Goal: Information Seeking & Learning: Learn about a topic

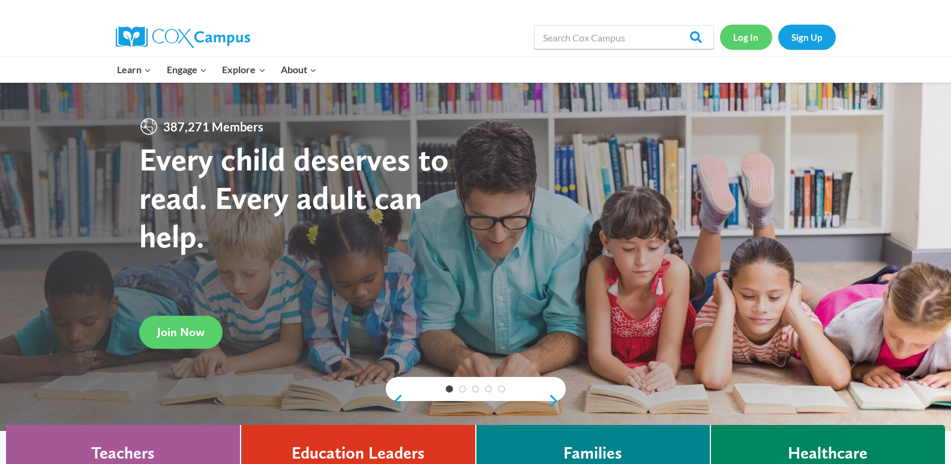
click at [742, 35] on link "Log In" at bounding box center [746, 37] width 52 height 25
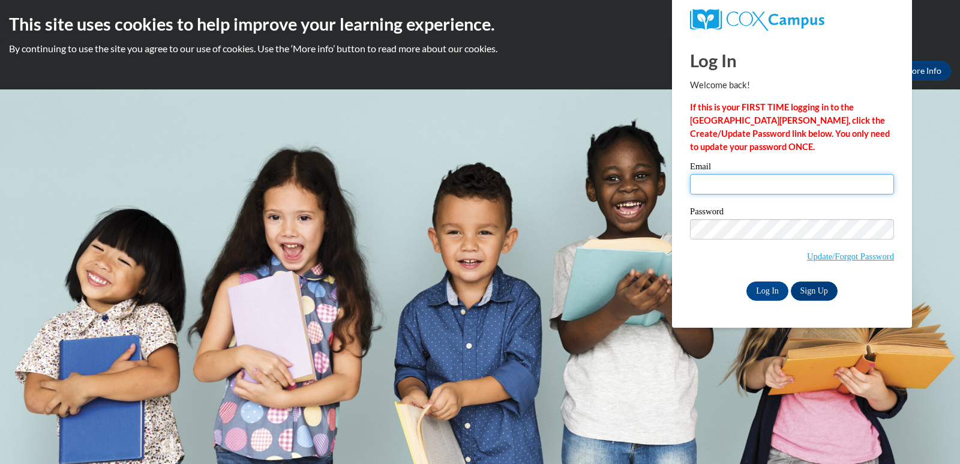
click at [798, 179] on input "Email" at bounding box center [792, 184] width 204 height 20
type input "apwillman@gmail.com"
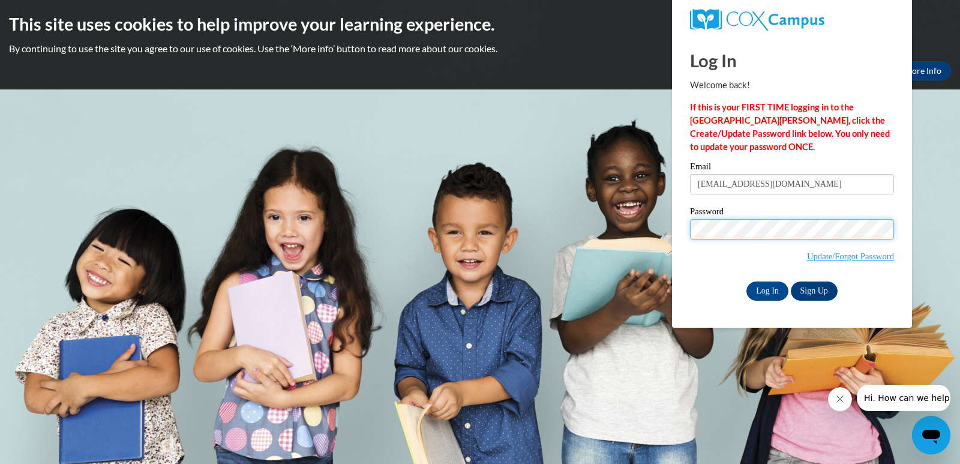
click at [747, 281] on input "Log In" at bounding box center [768, 290] width 42 height 19
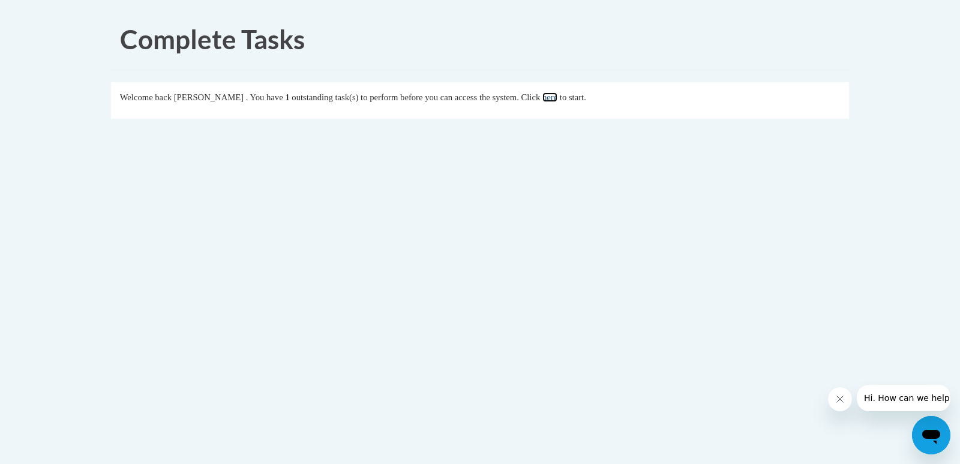
click at [558, 101] on link "here" at bounding box center [550, 97] width 15 height 10
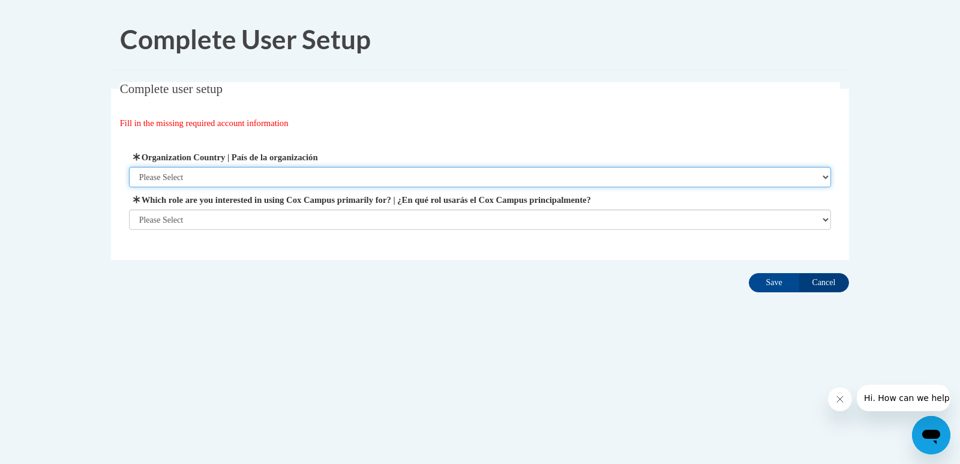
click at [324, 181] on select "Please Select United States | Estados Unidos Outside of the United States | Fue…" at bounding box center [480, 177] width 703 height 20
select select "ad49bcad-a171-4b2e-b99c-48b446064914"
click at [129, 167] on select "Please Select United States | Estados Unidos Outside of the United States | Fue…" at bounding box center [480, 177] width 703 height 20
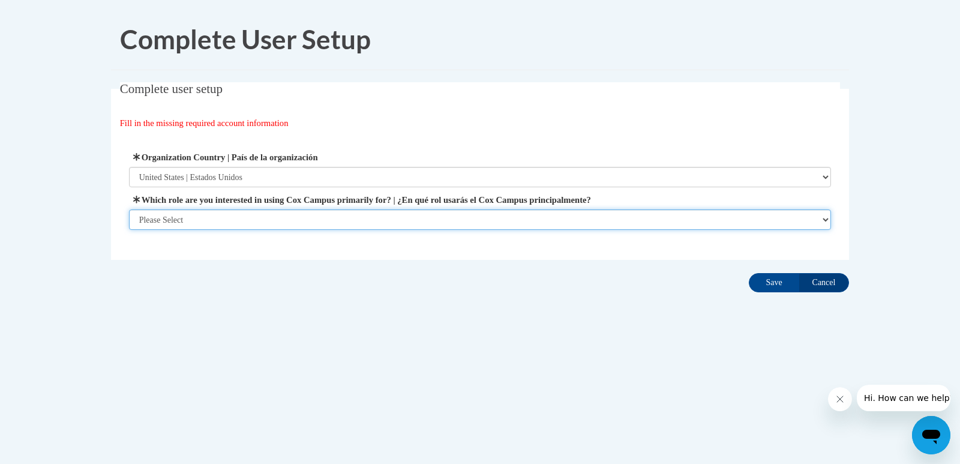
click at [324, 211] on select "Please Select College/University | Colegio/Universidad Community/Nonprofit Part…" at bounding box center [480, 219] width 703 height 20
select select "dc7172d6-9229-4d8e-ba4e-8a66fb6d7019"
click at [129, 230] on select "Please Select College/University | Colegio/Universidad Community/Nonprofit Part…" at bounding box center [480, 219] width 703 height 20
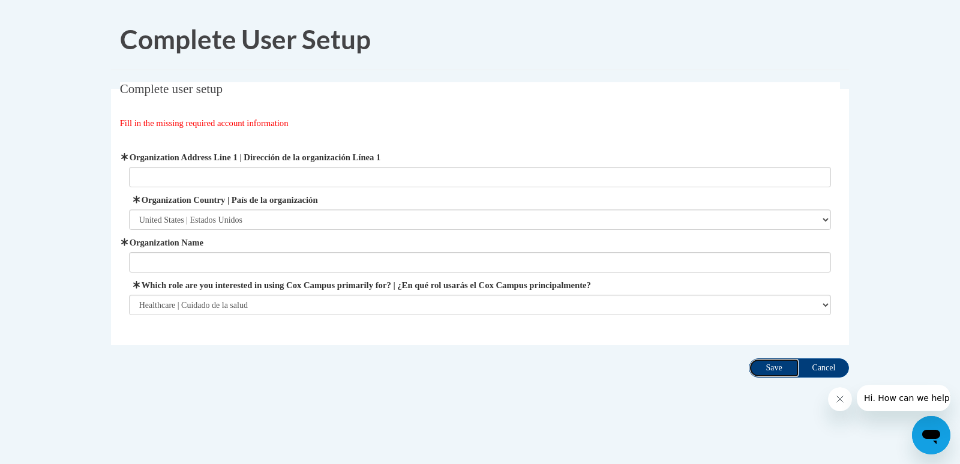
click at [771, 368] on input "Save" at bounding box center [774, 367] width 50 height 19
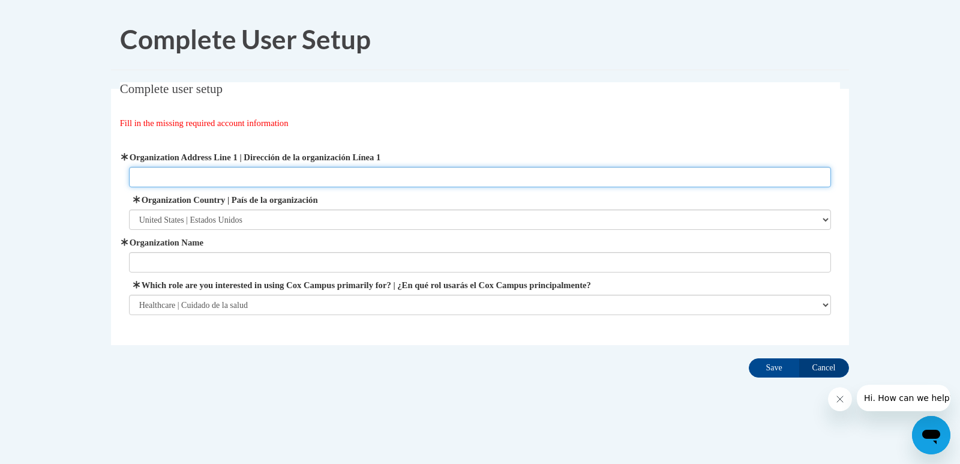
click at [284, 169] on input "Organization Address Line 1 | Dirección de la organización Línea 1" at bounding box center [480, 177] width 703 height 20
drag, startPoint x: 223, startPoint y: 177, endPoint x: 68, endPoint y: 187, distance: 155.2
click at [68, 187] on body "Complete User Setup Complete user setup Fill in the missing required account in…" at bounding box center [480, 232] width 960 height 464
paste input "Dr, Decatur, GA 30033"
type input "2477 Coralwood Dr, Decatur, GA 30033"
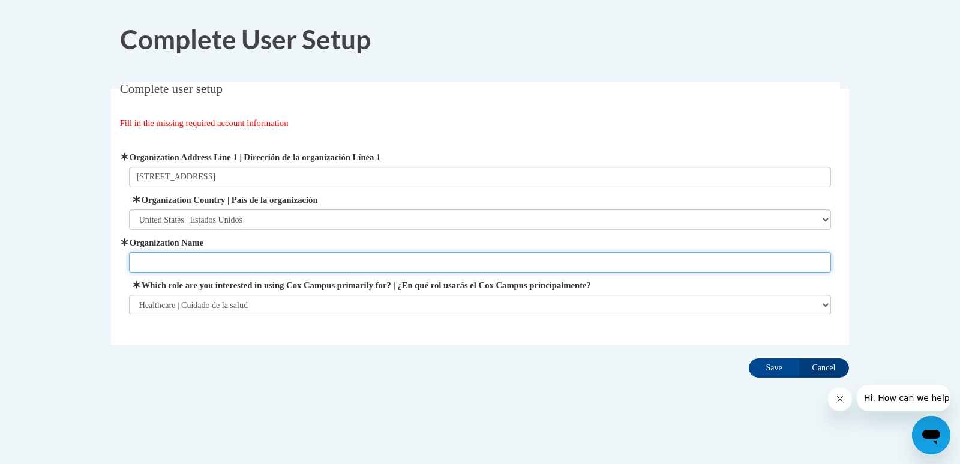
click at [224, 266] on input "Organization Name" at bounding box center [480, 262] width 703 height 20
type input "Dekalb County Schools"
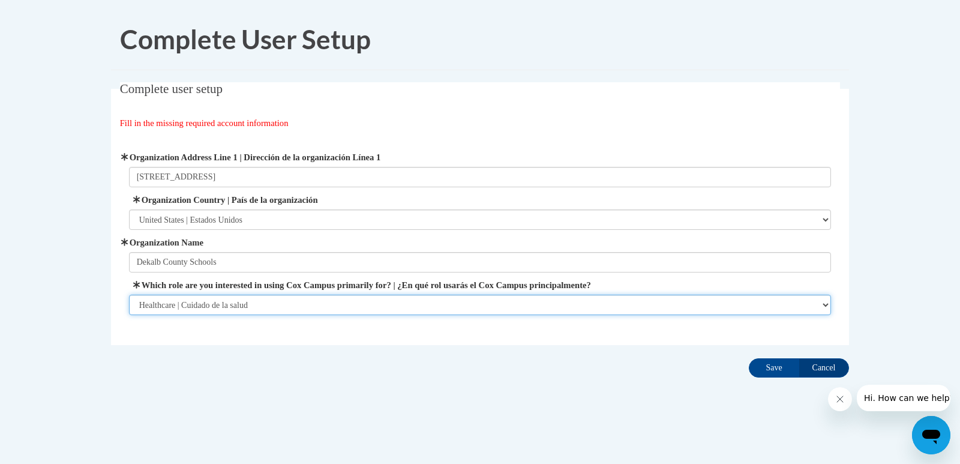
click at [242, 303] on select "Please Select College/University | Colegio/Universidad Community/Nonprofit Part…" at bounding box center [480, 305] width 703 height 20
click at [129, 295] on select "Please Select College/University | Colegio/Universidad Community/Nonprofit Part…" at bounding box center [480, 305] width 703 height 20
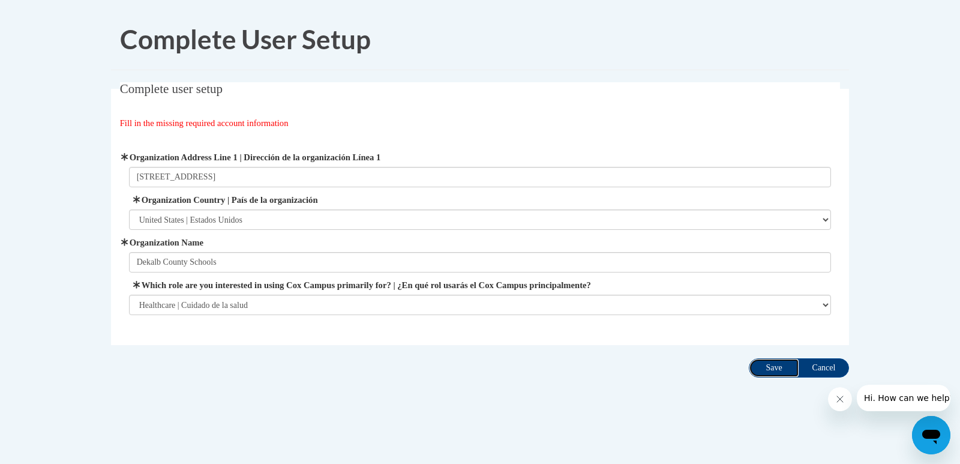
click at [766, 369] on input "Save" at bounding box center [774, 367] width 50 height 19
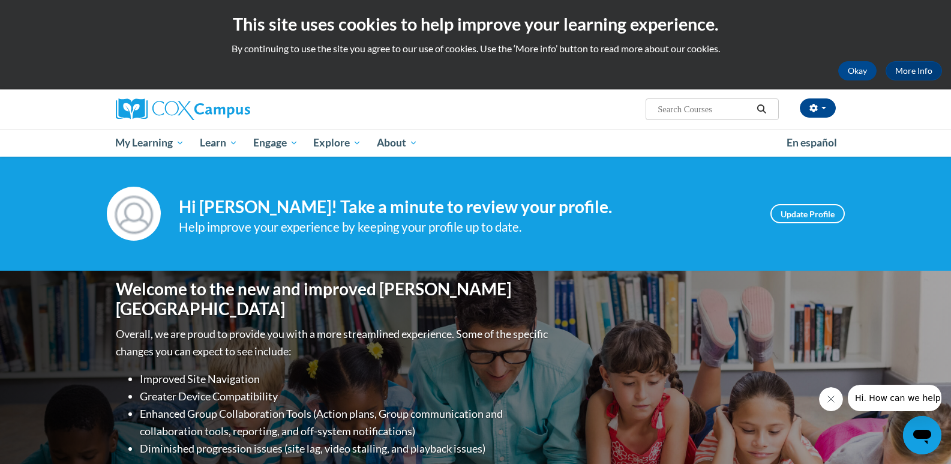
click at [717, 106] on input "Search..." at bounding box center [705, 109] width 96 height 14
type input "gadoe"
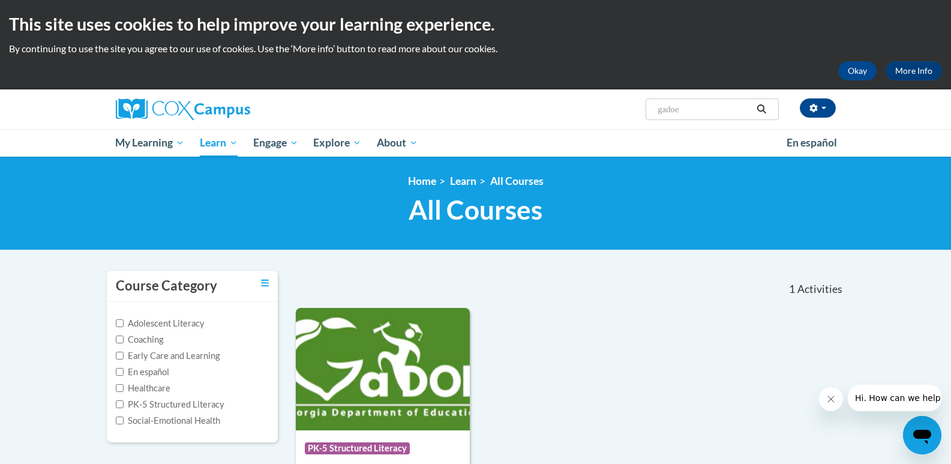
drag, startPoint x: 729, startPoint y: 104, endPoint x: 492, endPoint y: 97, distance: 236.6
click at [492, 97] on div "Mandy Beck (America/New_York UTC-04:00) My Profile Inbox My Transcripts Log Out…" at bounding box center [599, 104] width 492 height 31
type input "dhh"
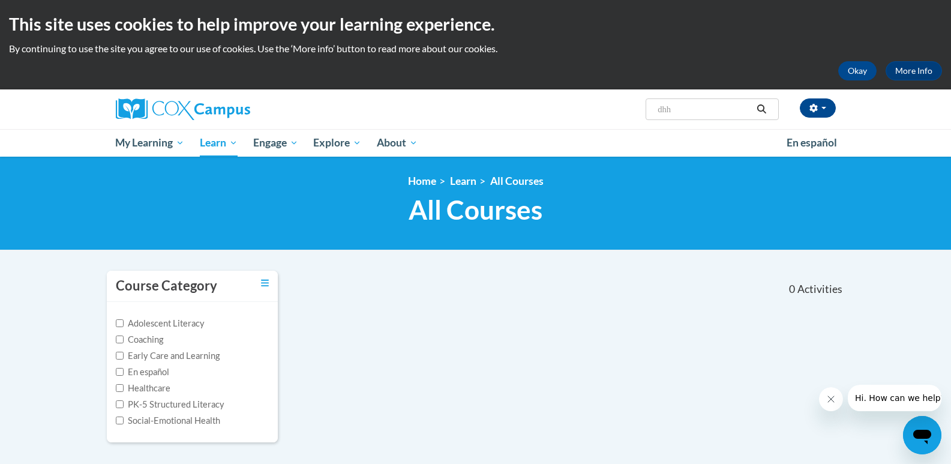
drag, startPoint x: 624, startPoint y: 108, endPoint x: 600, endPoint y: 106, distance: 24.1
click at [600, 106] on div "Mandy Beck (America/New_York UTC-04:00) My Profile Inbox My Transcripts Log Out…" at bounding box center [599, 104] width 492 height 31
paste input "Understanding Assessment Accommodations for Students Who are Deaf/Hard of Heari…"
type input "Understanding Assessment Accommodations for Students Who are Deaf/Hard of Heari…"
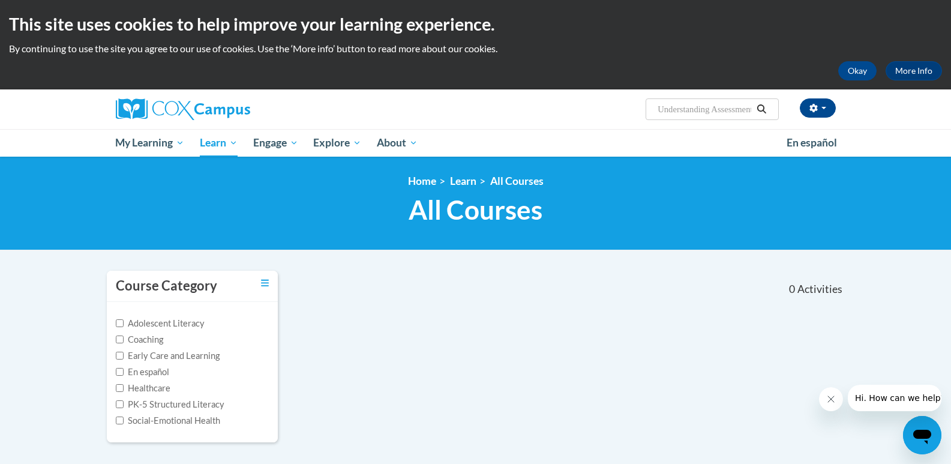
click at [702, 113] on input "Understanding Assessment Accommodations for Students Who are Deaf/Hard of Heari…" at bounding box center [705, 109] width 96 height 14
type input "[MEDICAL_DATA]"
type input "audiology"
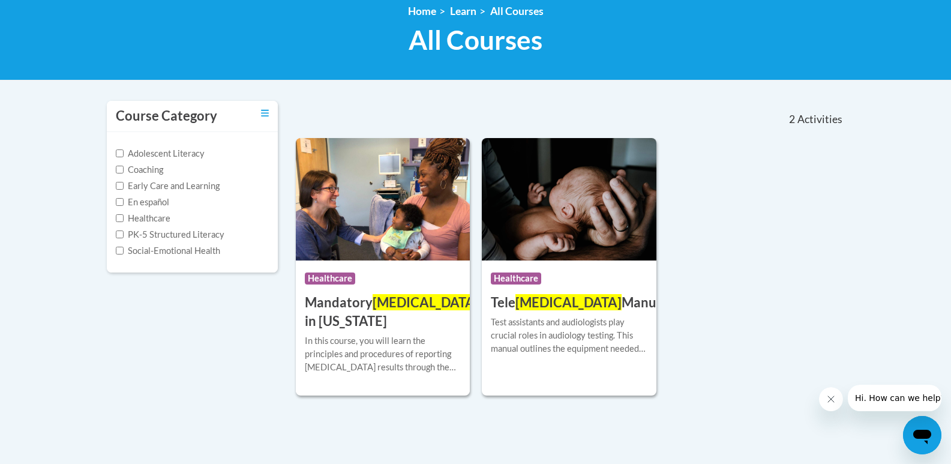
scroll to position [180, 0]
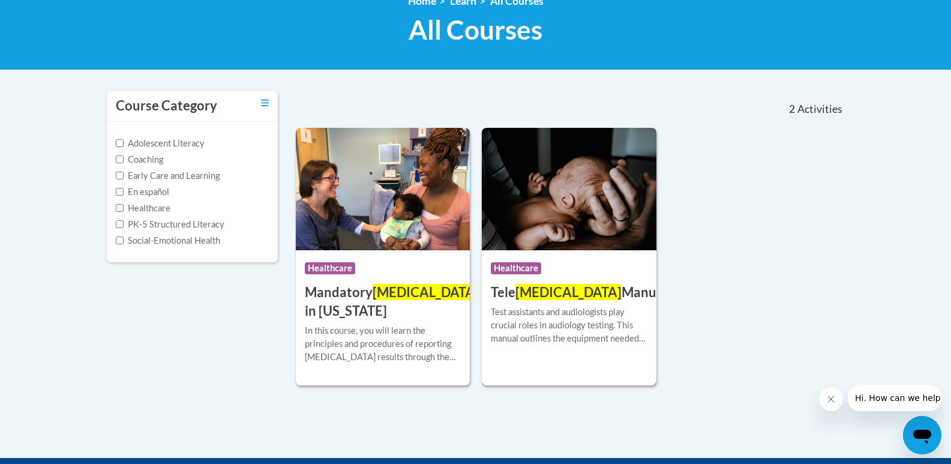
click at [532, 274] on span "Healthcare" at bounding box center [516, 268] width 50 height 12
